Goal: Navigation & Orientation: Find specific page/section

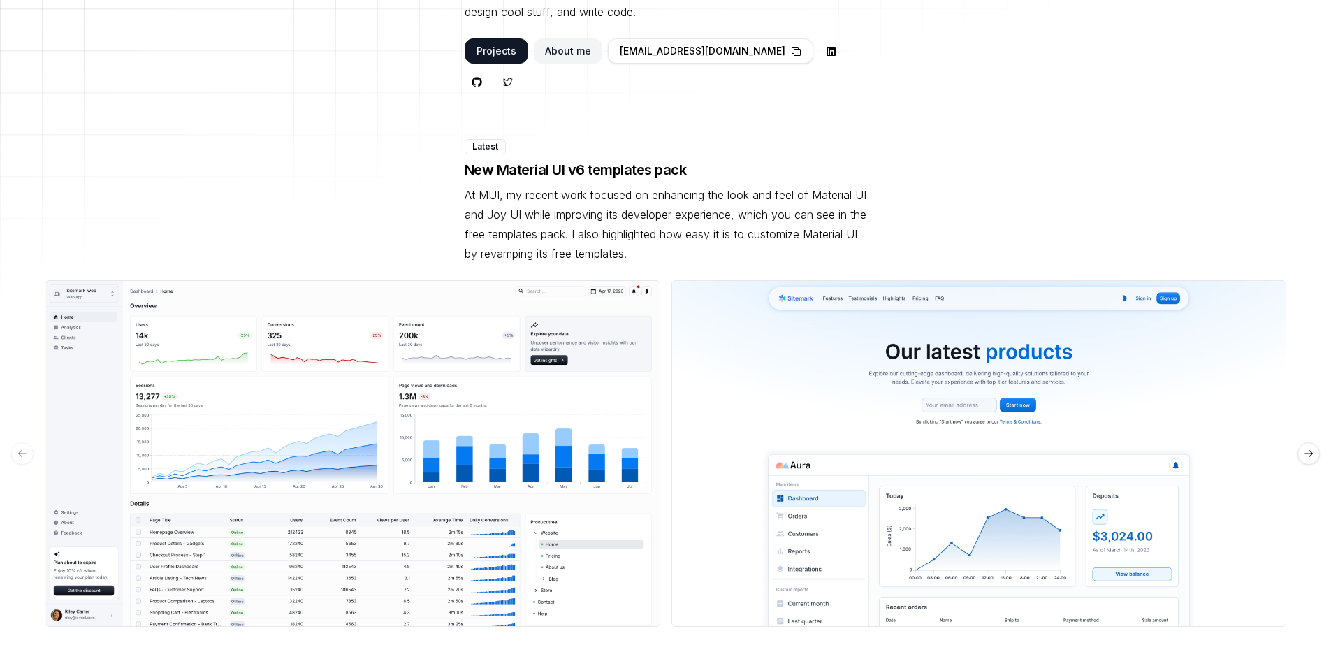
scroll to position [458, 0]
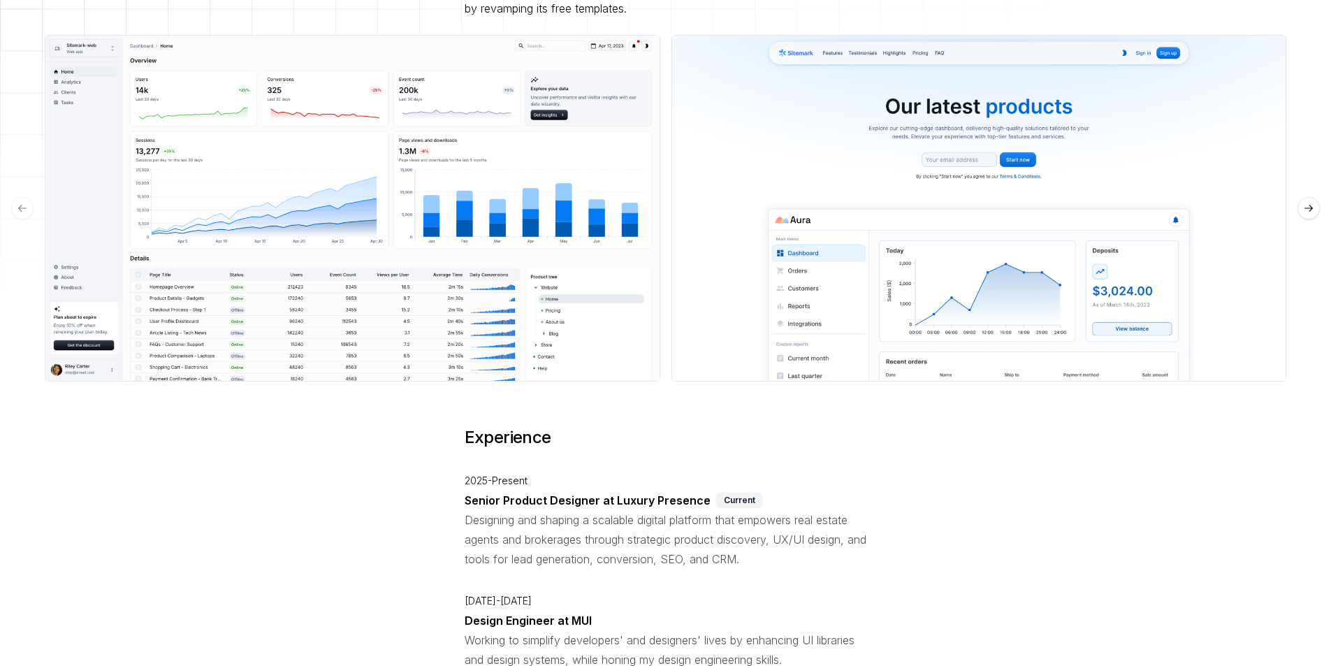
click at [286, 245] on img at bounding box center [352, 208] width 615 height 347
click at [333, 196] on button "See preview" at bounding box center [352, 208] width 83 height 25
click at [546, 490] on p "Senior Product Designer at Luxury Presence" at bounding box center [588, 500] width 246 height 20
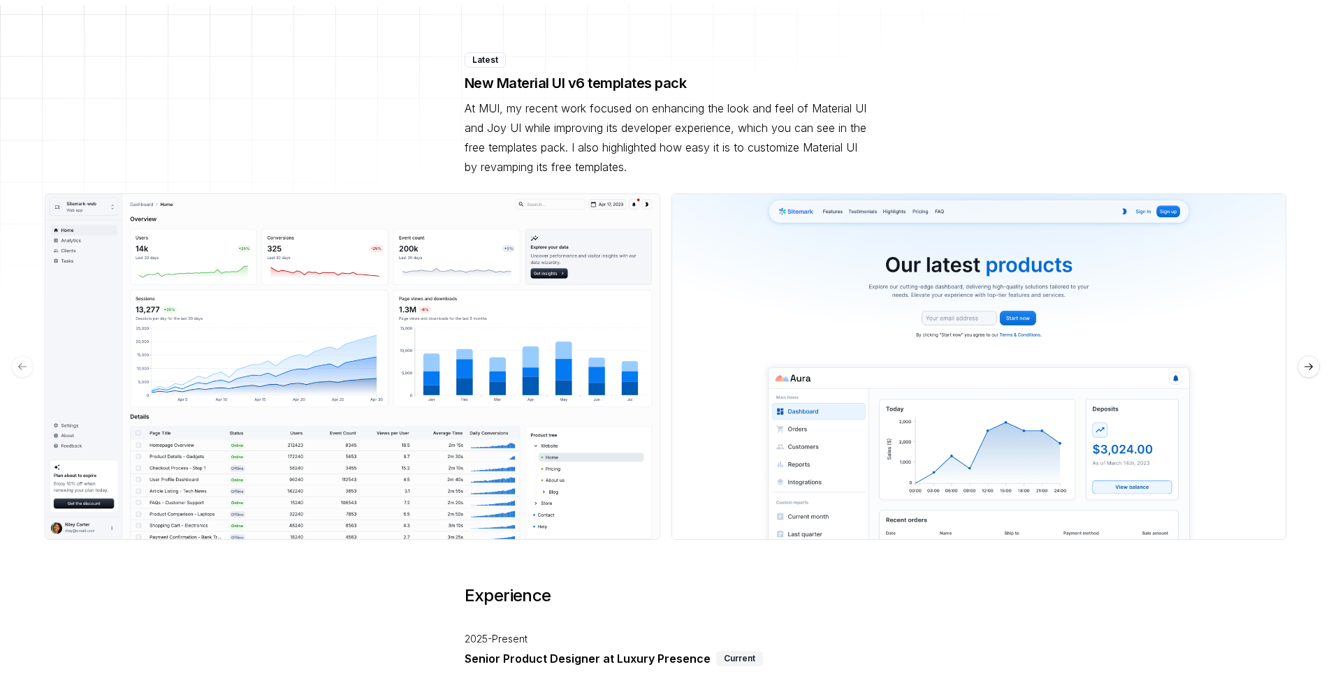
scroll to position [0, 0]
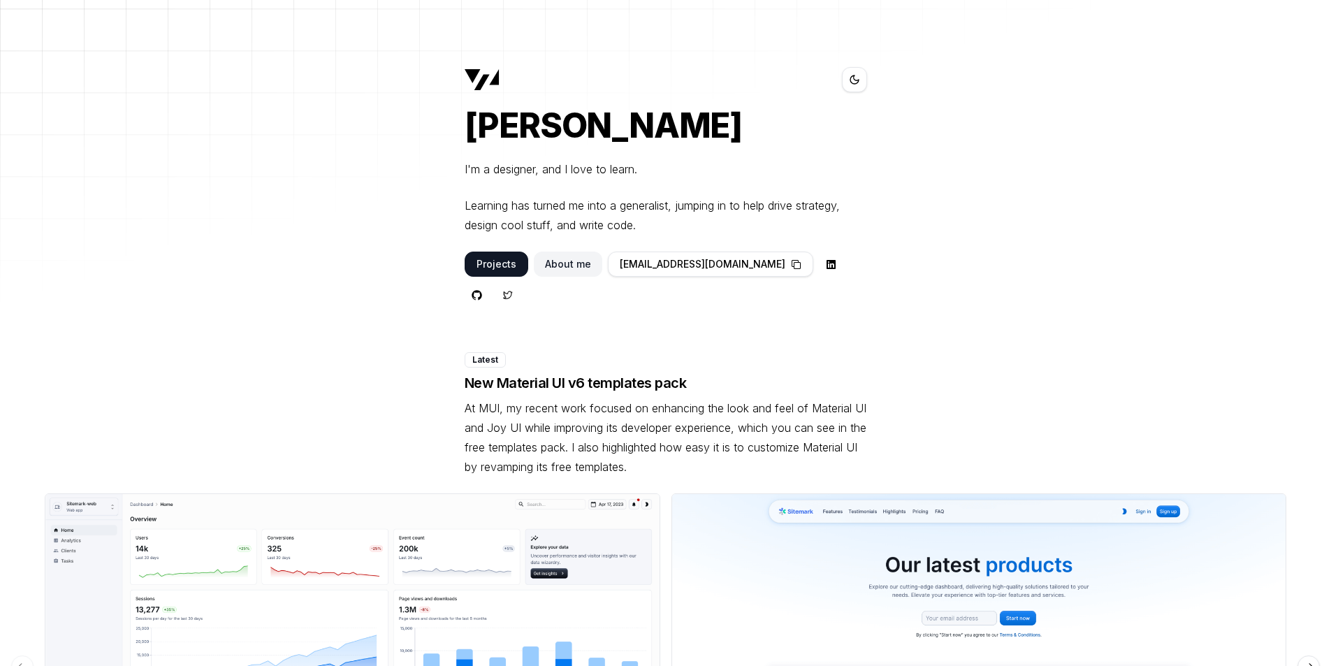
click at [572, 267] on button "About me" at bounding box center [568, 263] width 68 height 25
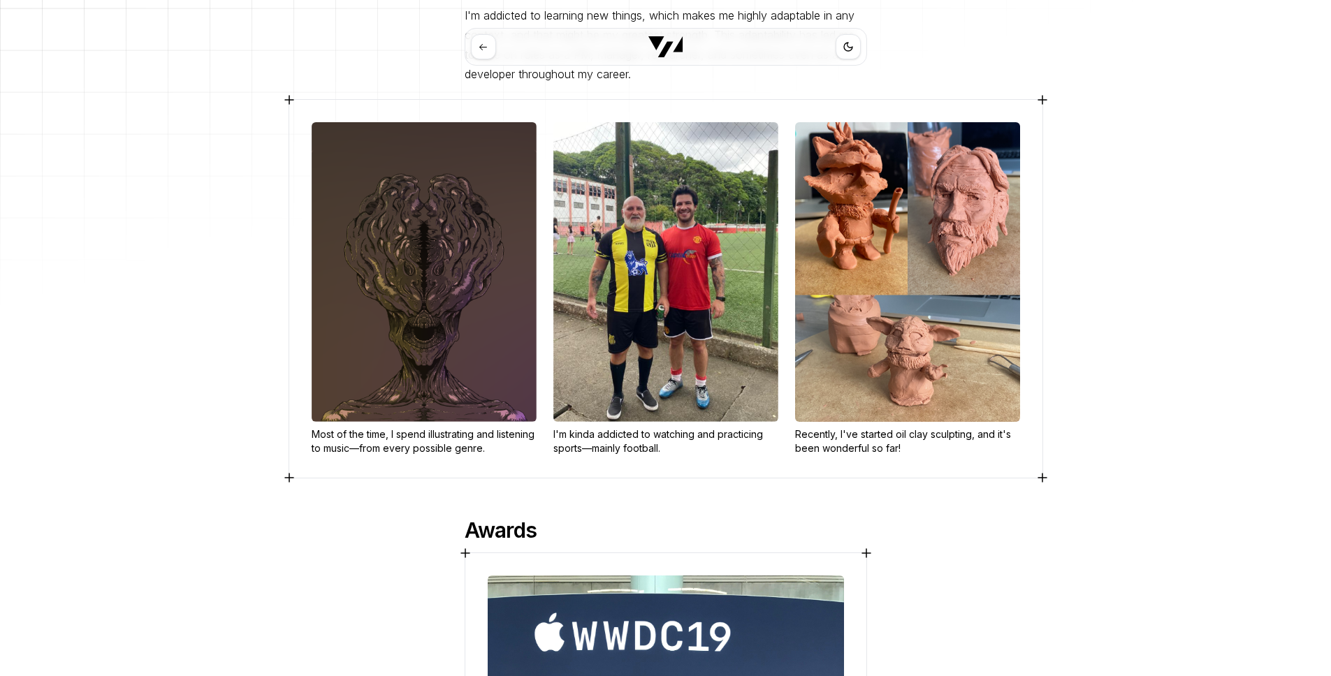
scroll to position [209, 0]
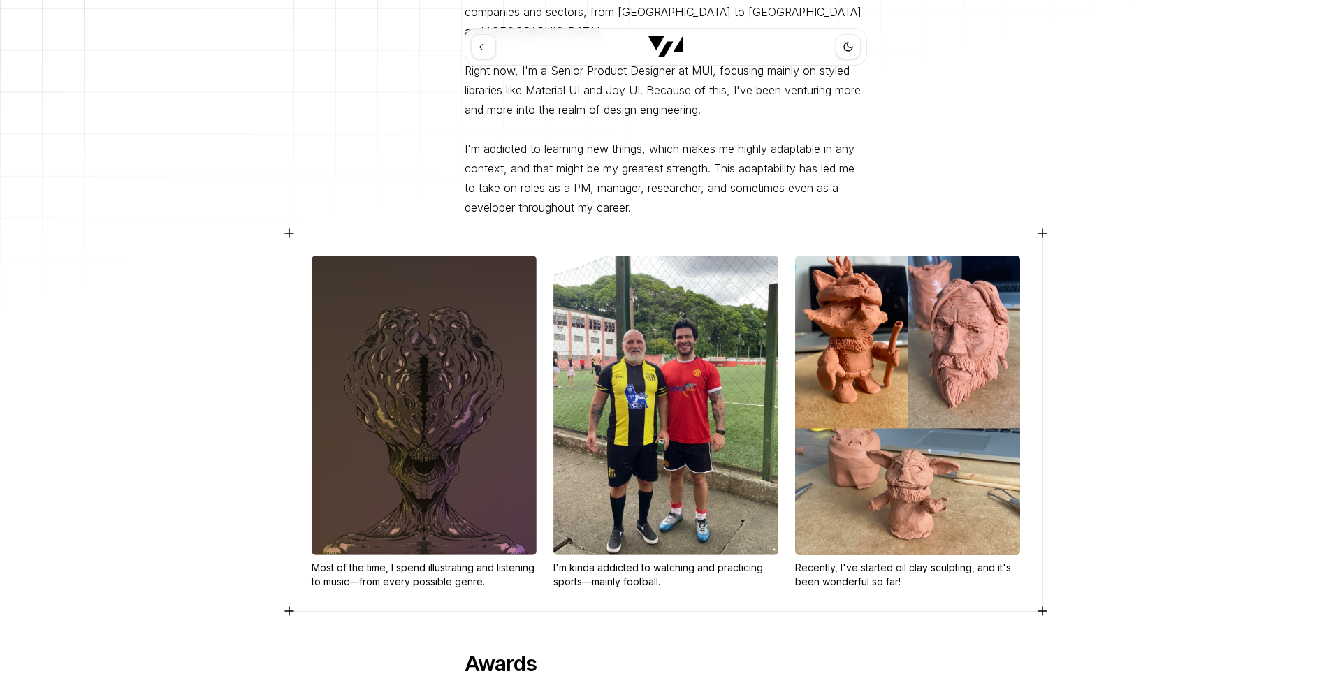
click at [666, 391] on img at bounding box center [665, 406] width 225 height 300
click at [686, 353] on img at bounding box center [665, 406] width 225 height 300
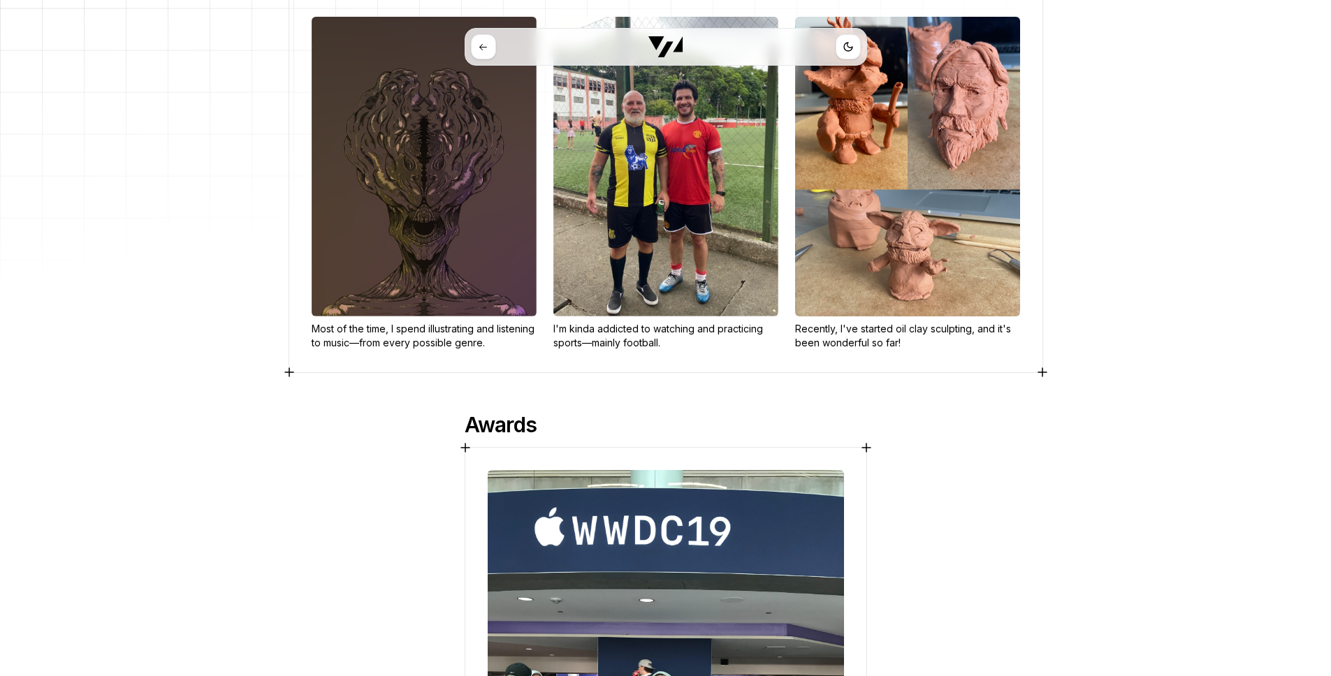
scroll to position [592, 0]
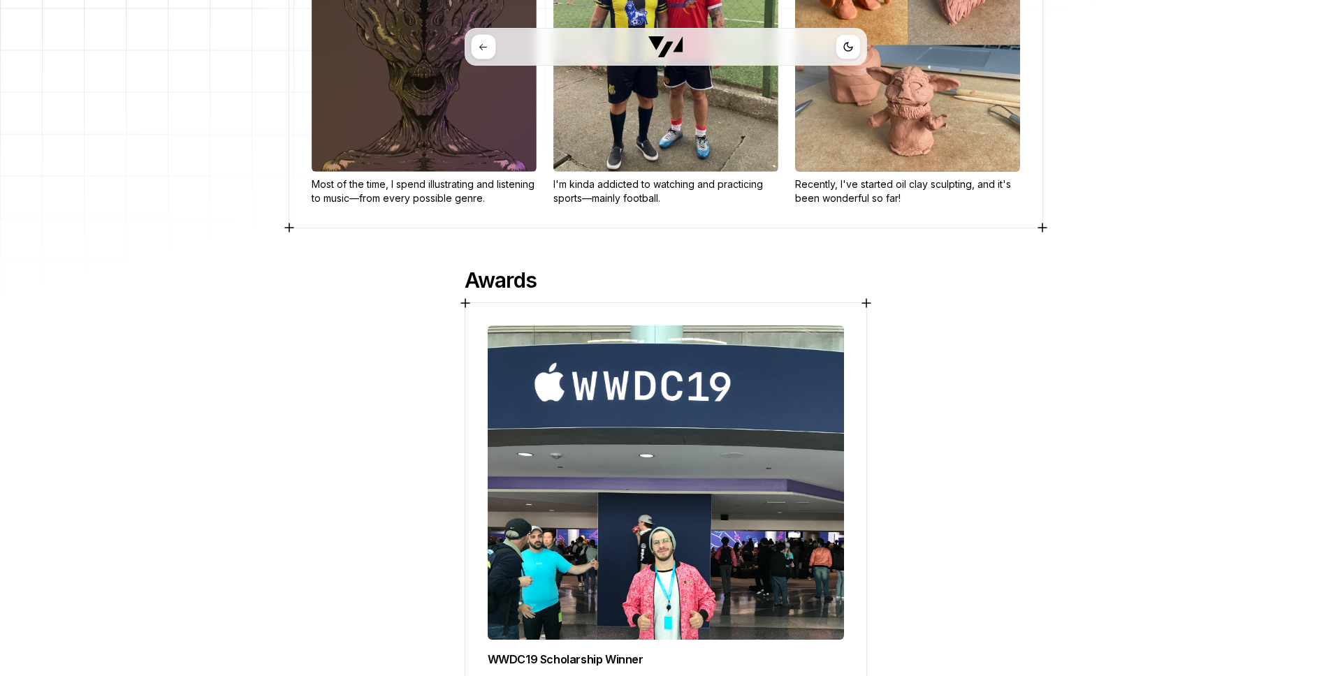
click at [596, 471] on img at bounding box center [666, 483] width 356 height 314
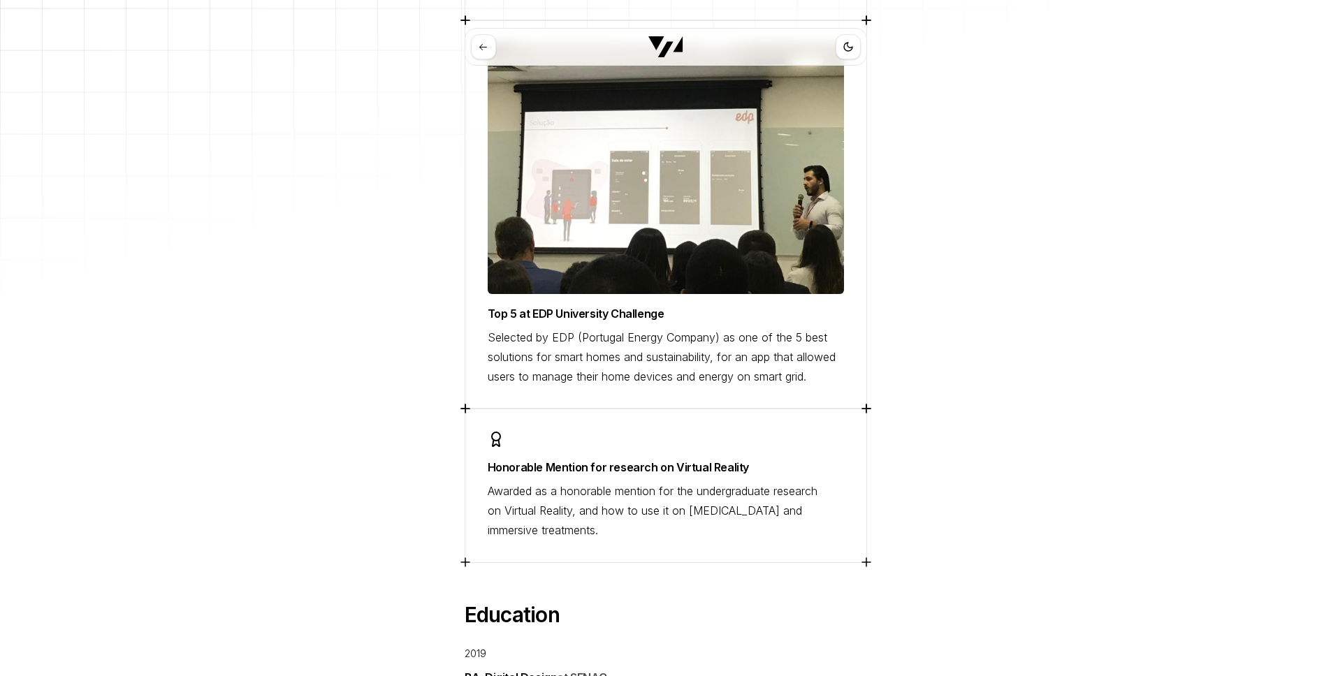
scroll to position [1648, 0]
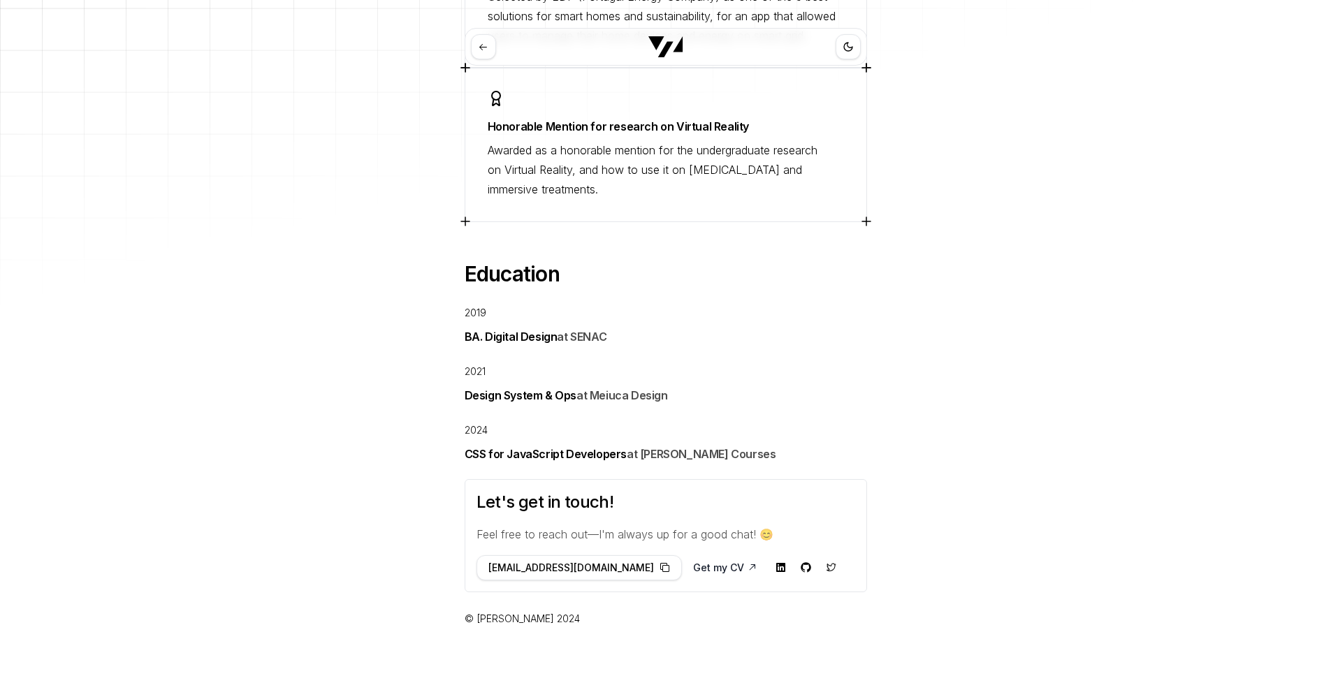
click at [826, 564] on icon at bounding box center [831, 568] width 10 height 8
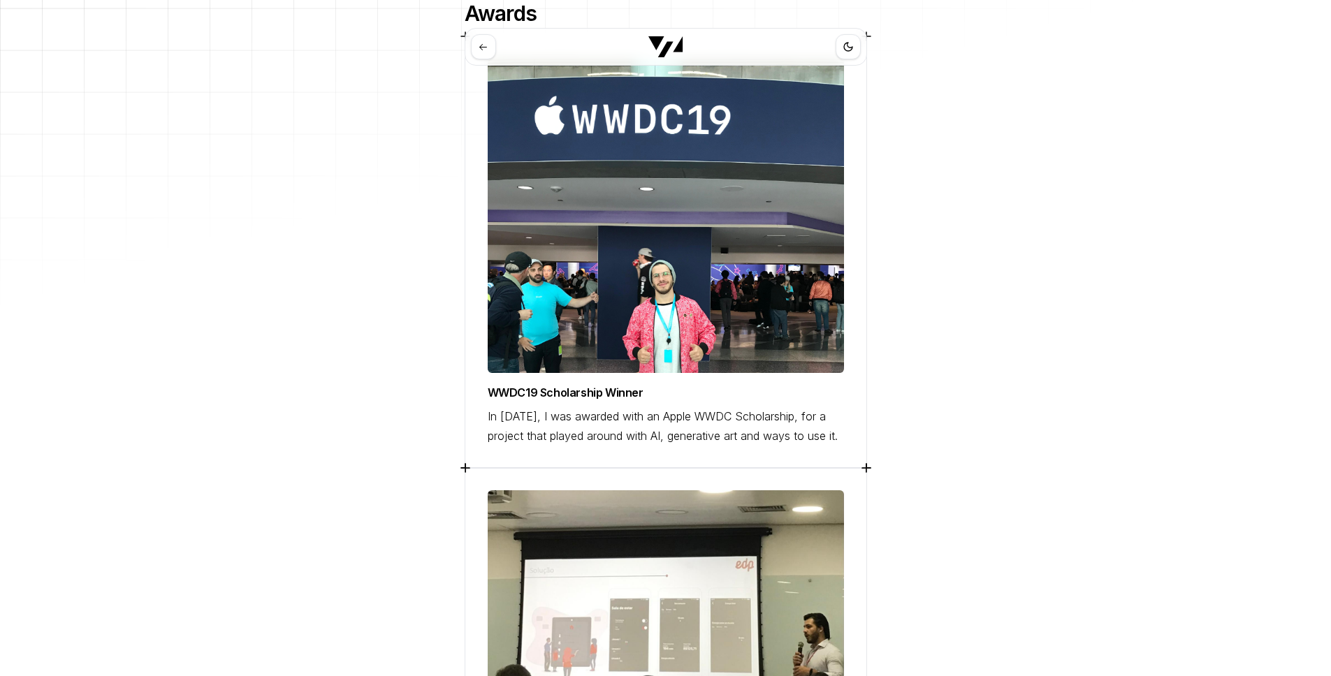
scroll to position [0, 0]
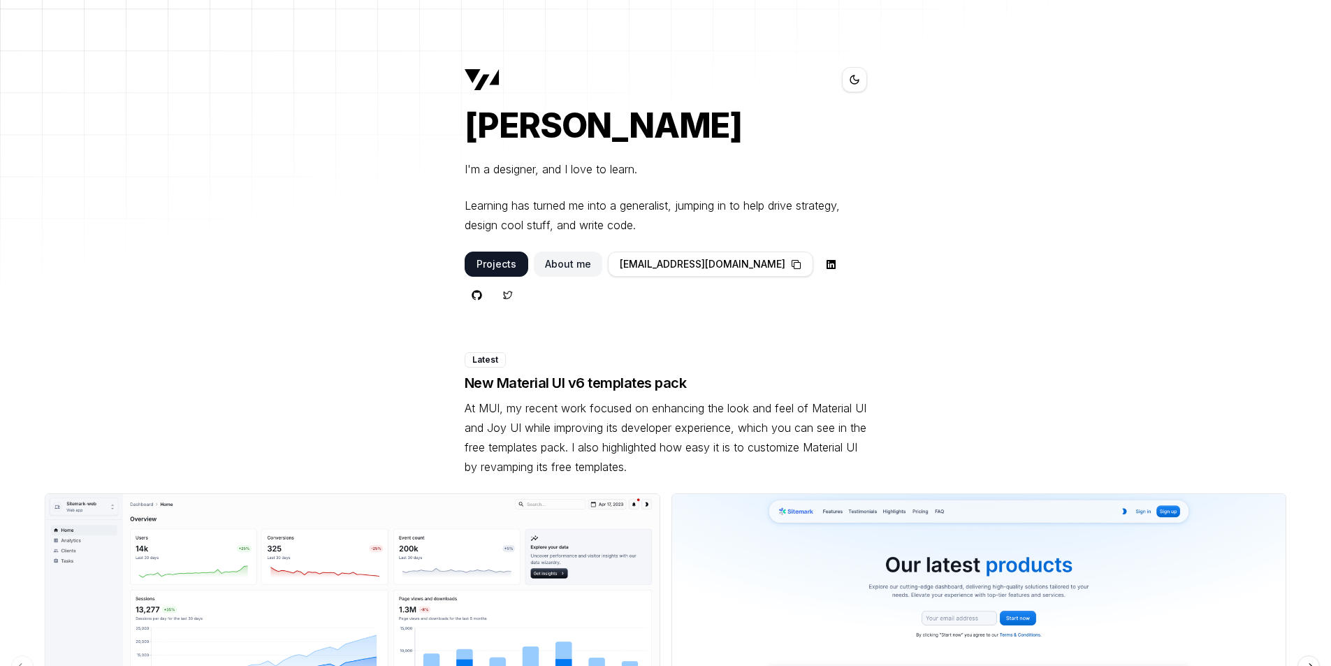
click at [860, 80] on button "Toggle theme" at bounding box center [854, 79] width 25 height 25
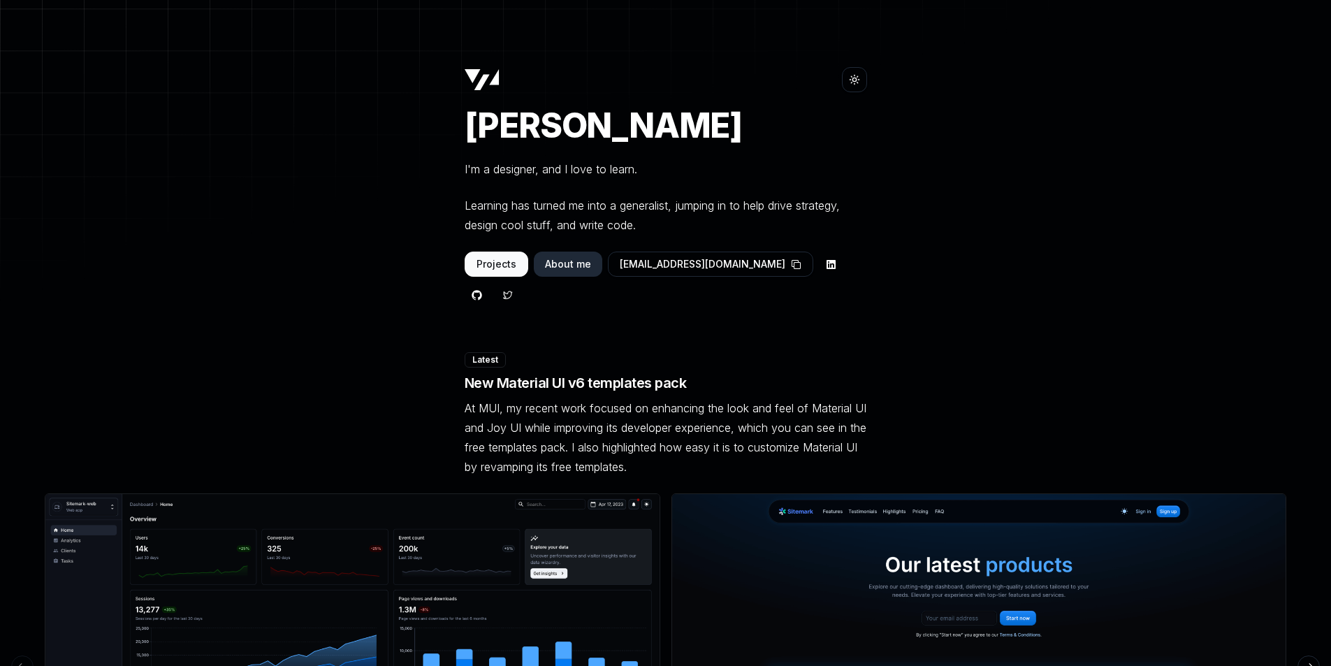
click at [860, 80] on button "Toggle theme" at bounding box center [854, 79] width 25 height 25
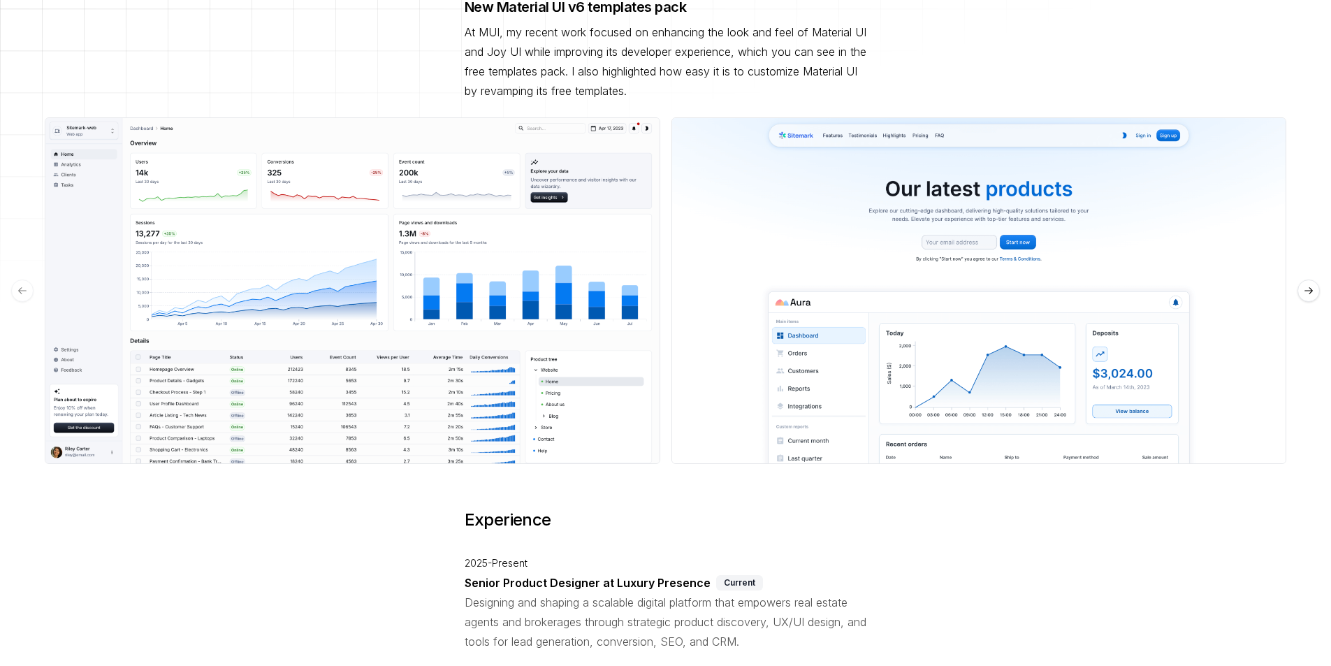
scroll to position [471, 0]
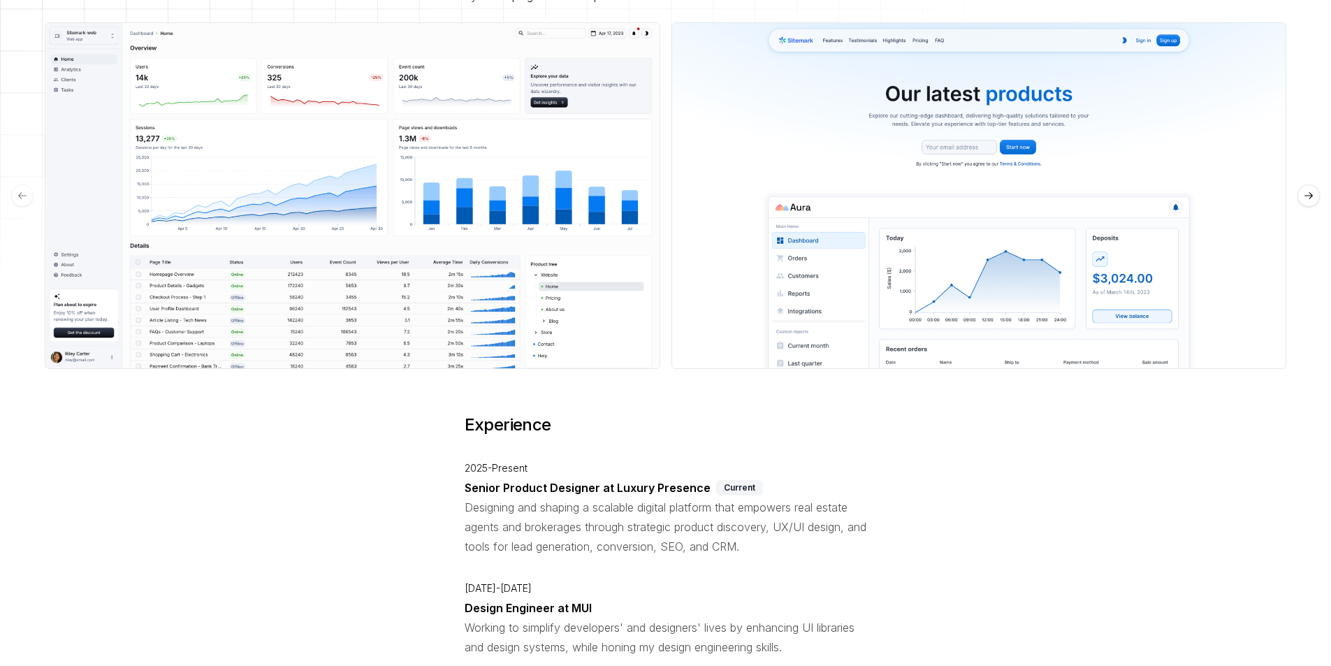
click at [1008, 131] on img at bounding box center [978, 195] width 615 height 347
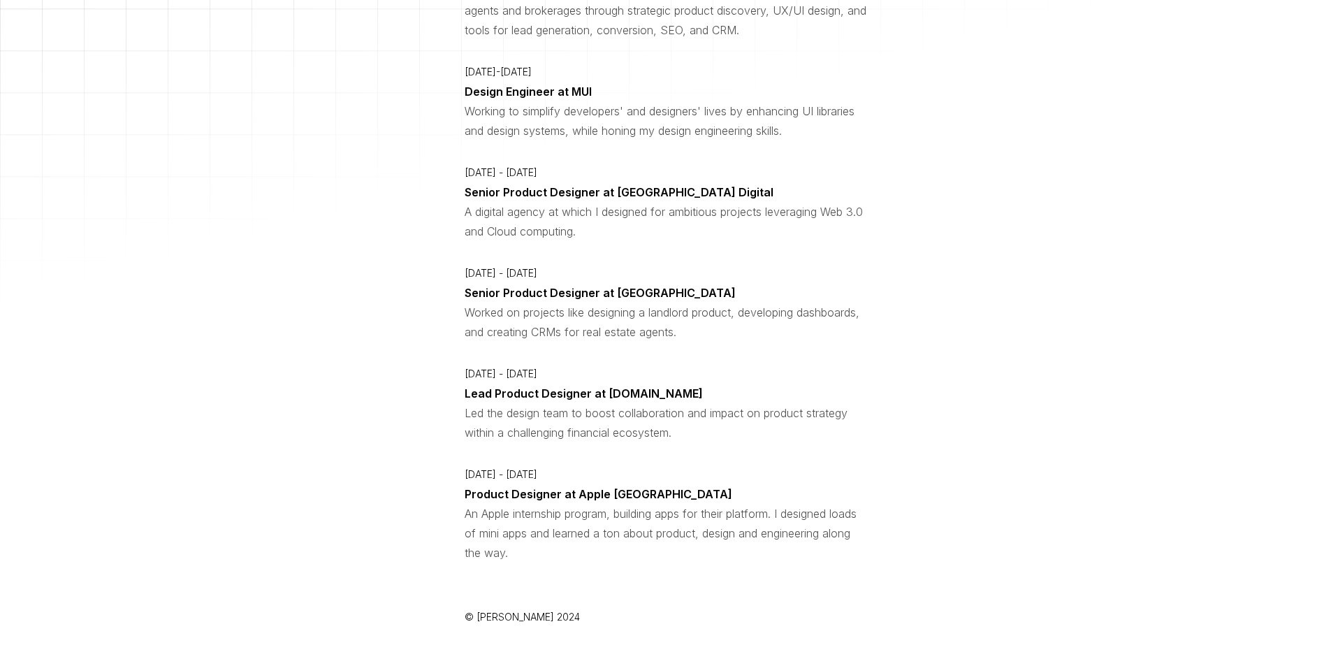
scroll to position [0, 0]
